Goal: Navigation & Orientation: Find specific page/section

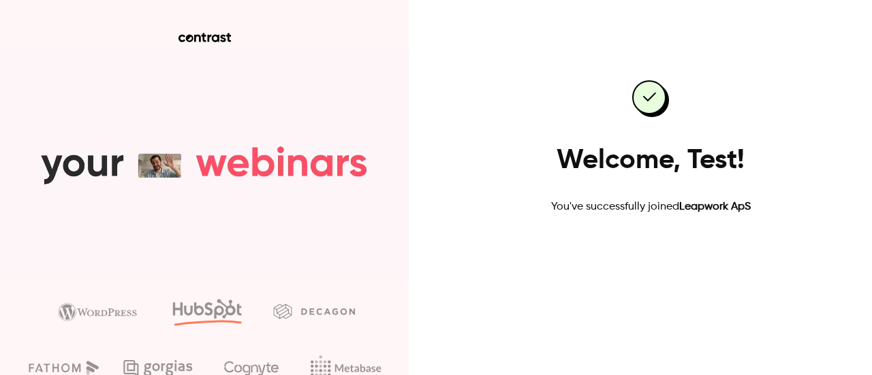
click at [641, 268] on link "Go to dashboard" at bounding box center [651, 259] width 116 height 33
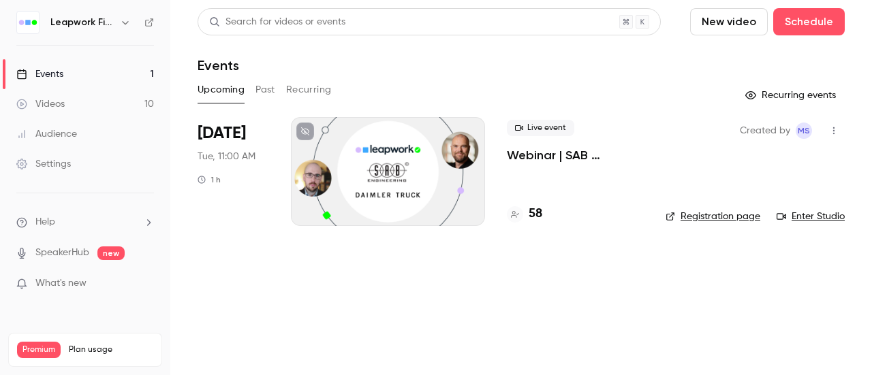
click at [119, 17] on button "button" at bounding box center [125, 22] width 16 height 16
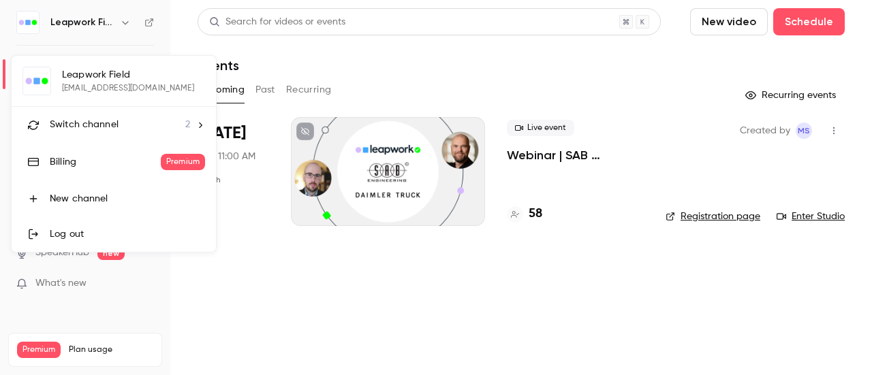
click at [705, 310] on div at bounding box center [436, 187] width 872 height 375
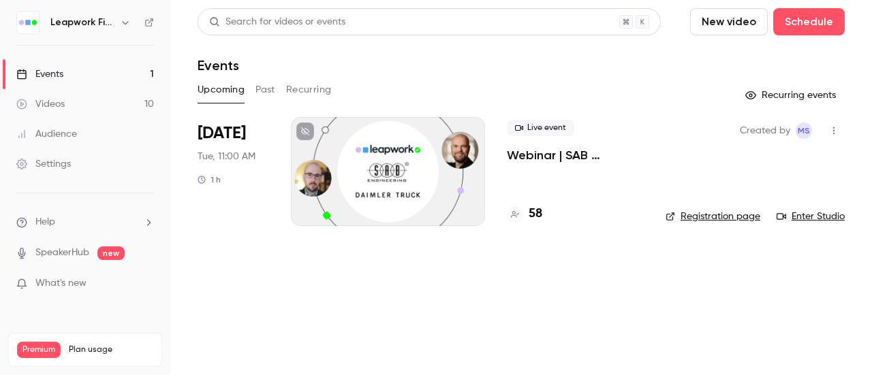
click at [57, 99] on div "Videos" at bounding box center [40, 104] width 48 height 14
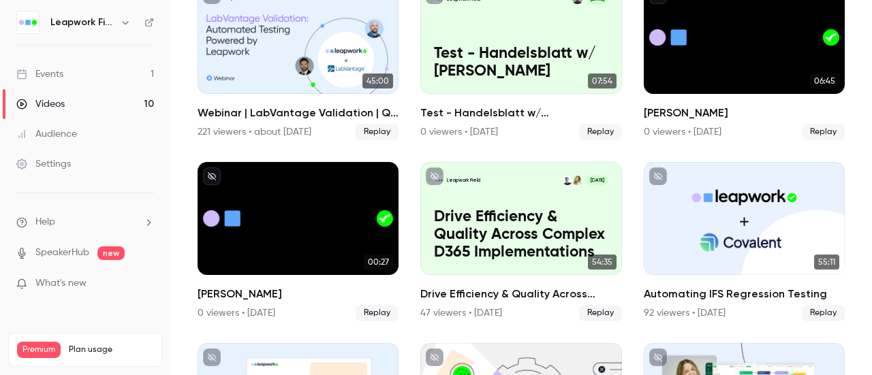
scroll to position [136, 0]
click at [82, 131] on link "Audience" at bounding box center [85, 134] width 170 height 30
